Goal: Entertainment & Leisure: Consume media (video, audio)

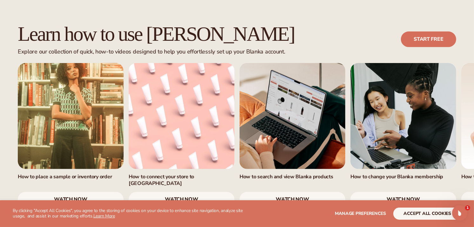
scroll to position [392, 0]
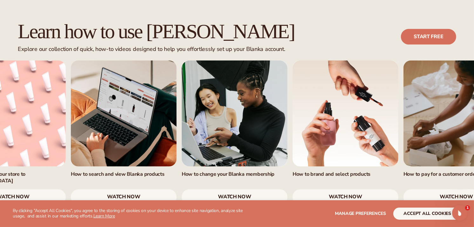
click at [270, 135] on link "4 / 7" at bounding box center [235, 113] width 106 height 106
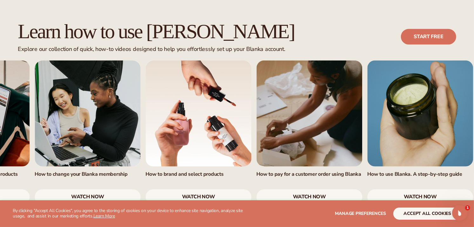
click at [264, 124] on link "6 / 7" at bounding box center [310, 113] width 106 height 106
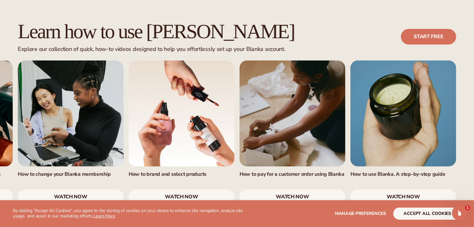
click at [401, 102] on link "7 / 7" at bounding box center [404, 113] width 106 height 106
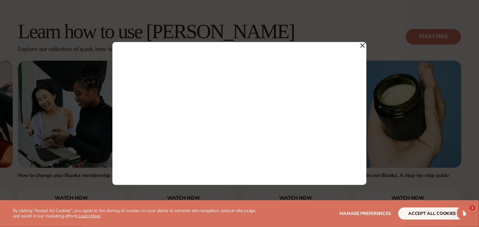
click at [363, 45] on icon at bounding box center [363, 46] width 4 height 4
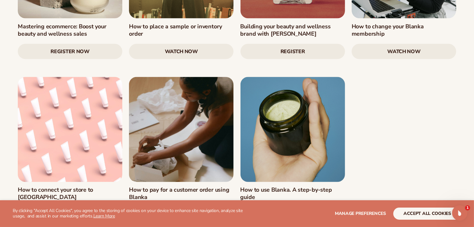
scroll to position [918, 0]
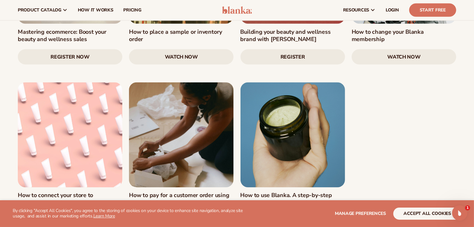
click at [174, 96] on link at bounding box center [181, 134] width 105 height 105
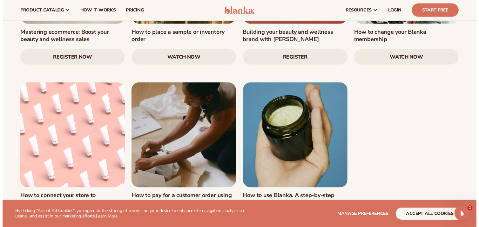
scroll to position [921, 0]
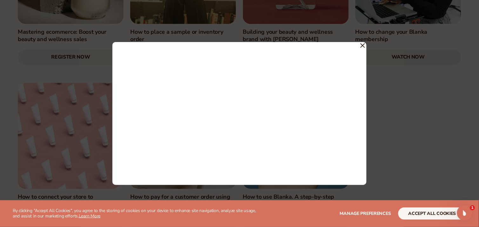
click at [362, 45] on icon at bounding box center [363, 46] width 4 height 4
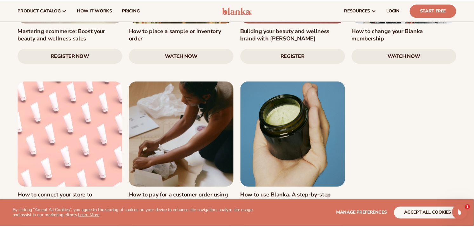
scroll to position [918, 0]
